Goal: Transaction & Acquisition: Purchase product/service

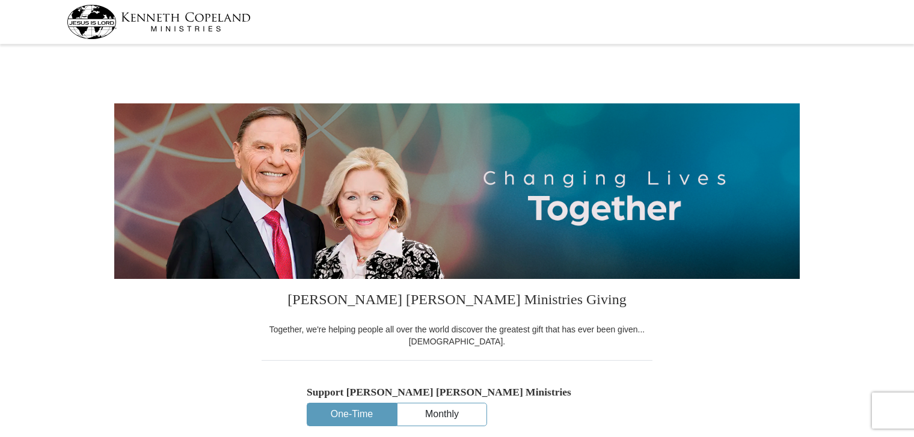
select select "TN"
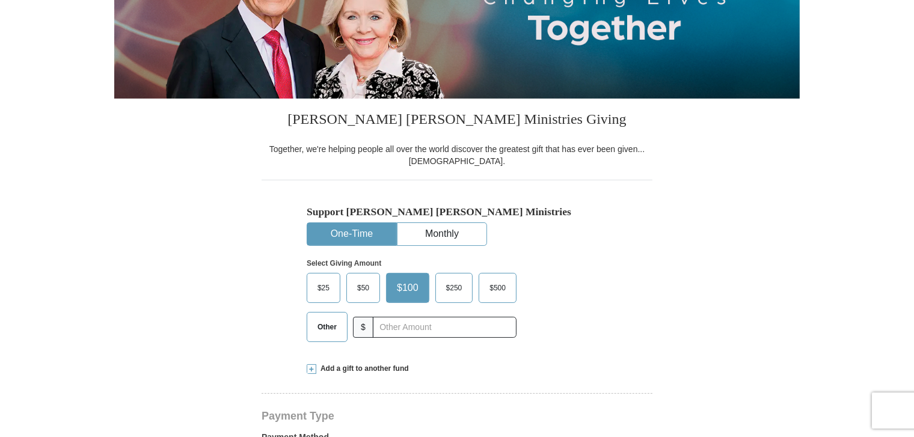
click at [336, 328] on span "Other" at bounding box center [327, 327] width 31 height 18
click at [0, 0] on input "Other" at bounding box center [0, 0] width 0 height 0
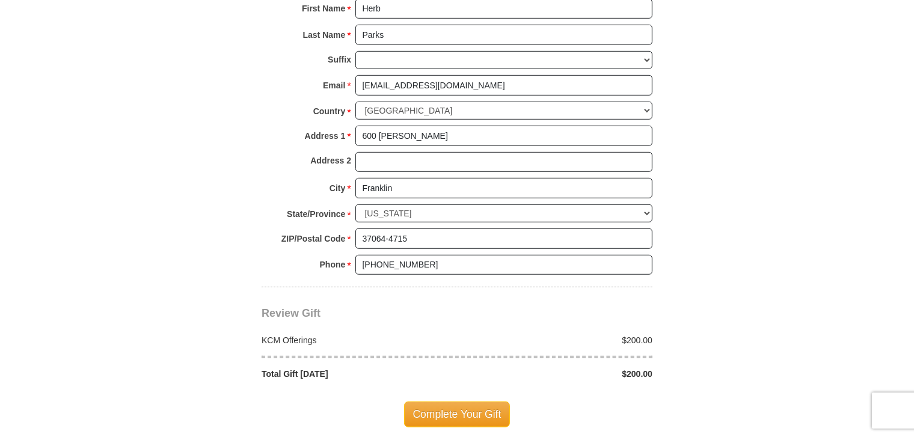
scroll to position [902, 0]
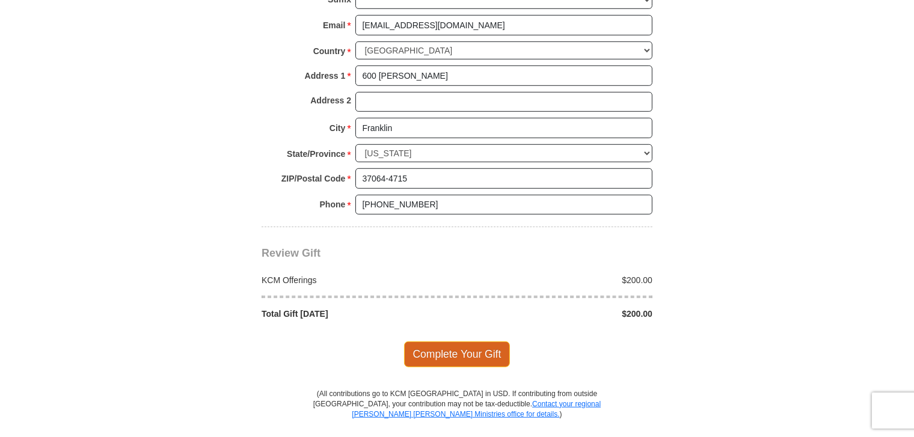
type input "200.00"
click at [464, 351] on span "Complete Your Gift" at bounding box center [457, 354] width 106 height 25
